Goal: Task Accomplishment & Management: Use online tool/utility

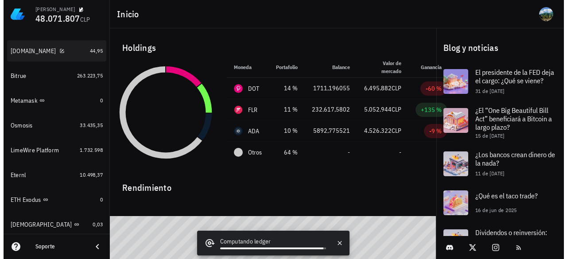
scroll to position [708, 0]
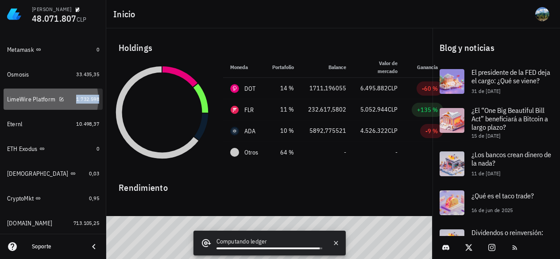
click at [76, 100] on span "1.732.598" at bounding box center [87, 99] width 23 height 7
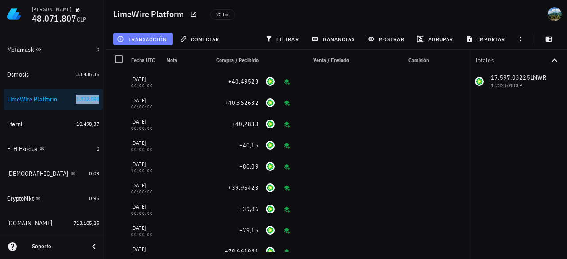
click at [150, 39] on span "transacción" at bounding box center [143, 38] width 48 height 7
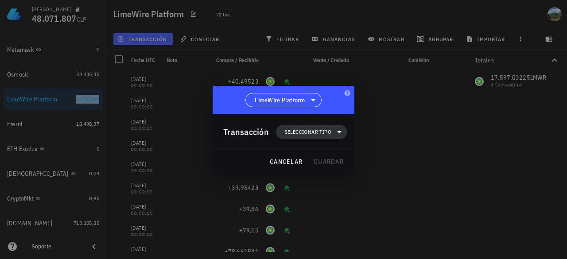
click at [320, 132] on span "Seleccionar tipo" at bounding box center [308, 131] width 46 height 9
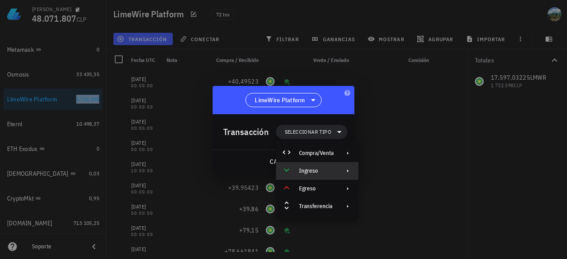
click at [310, 174] on div "Ingreso" at bounding box center [316, 170] width 35 height 7
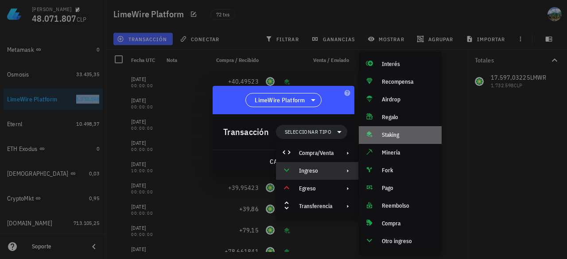
click at [409, 131] on div "Staking" at bounding box center [408, 134] width 53 height 7
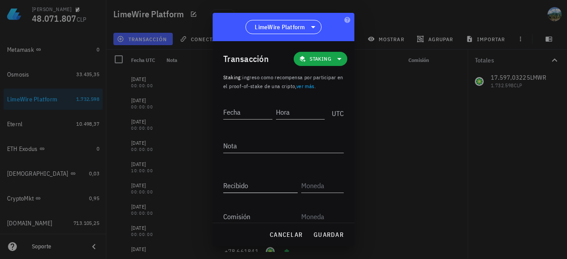
click at [237, 189] on input "Recibido" at bounding box center [260, 185] width 74 height 14
paste input "40,60169"
type input "40,60169"
click at [306, 185] on input "text" at bounding box center [321, 185] width 41 height 14
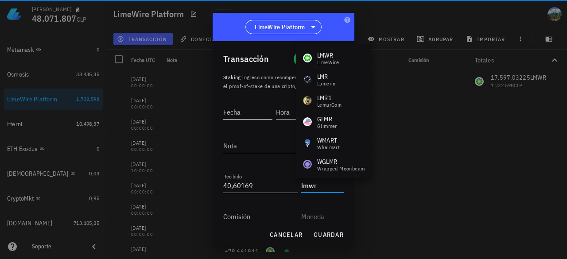
click at [250, 112] on input "Fecha" at bounding box center [247, 112] width 49 height 14
type input "LMWR"
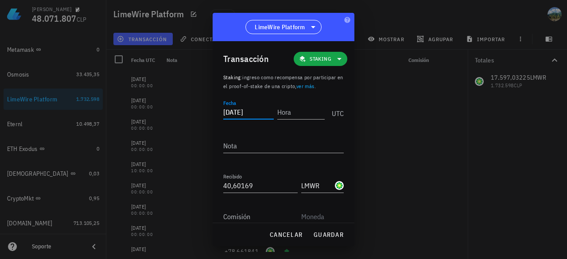
type input "[DATE]"
type input "00:00:00"
click at [328, 235] on span "guardar" at bounding box center [328, 235] width 31 height 8
